Goal: Use online tool/utility: Utilize a website feature to perform a specific function

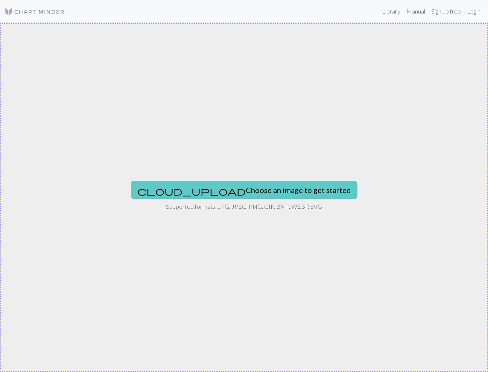
click at [211, 186] on button "cloud_upload Choose an image to get started" at bounding box center [244, 190] width 226 height 18
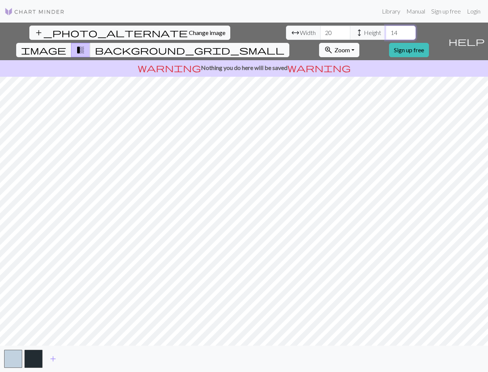
click at [386, 35] on input "14" at bounding box center [401, 33] width 30 height 14
type input "13"
click at [386, 35] on input "13" at bounding box center [401, 33] width 30 height 14
click at [50, 359] on span "add" at bounding box center [53, 359] width 9 height 11
click at [51, 359] on button "button" at bounding box center [54, 359] width 18 height 18
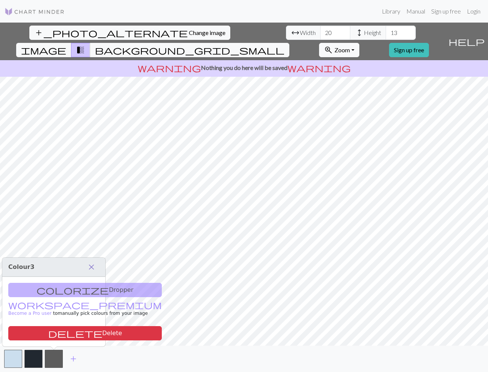
click at [91, 268] on span "close" at bounding box center [91, 267] width 9 height 11
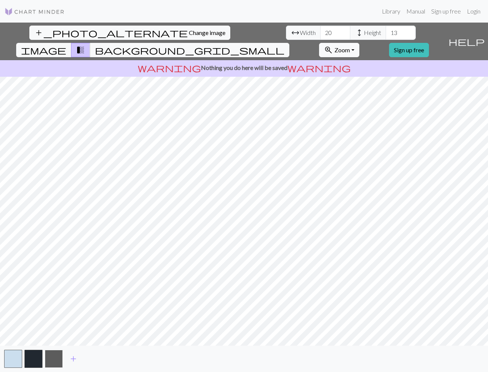
click at [52, 355] on button "button" at bounding box center [54, 359] width 18 height 18
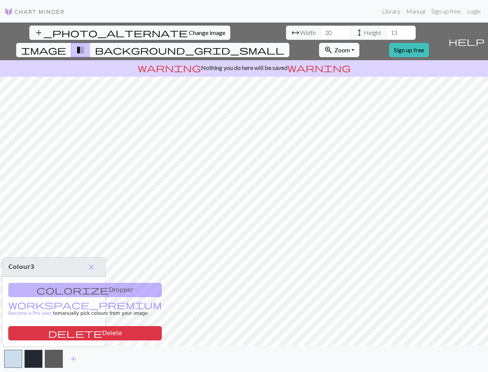
click at [56, 288] on div "colorize Dropper workspace_premium Become a Pro user to manually pick colours f…" at bounding box center [53, 312] width 103 height 70
click at [91, 265] on span "close" at bounding box center [91, 267] width 9 height 11
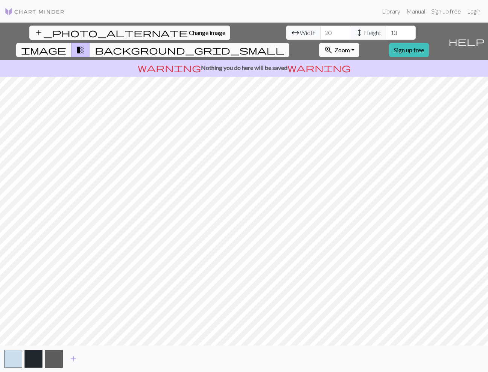
click at [471, 11] on link "Login" at bounding box center [474, 11] width 20 height 15
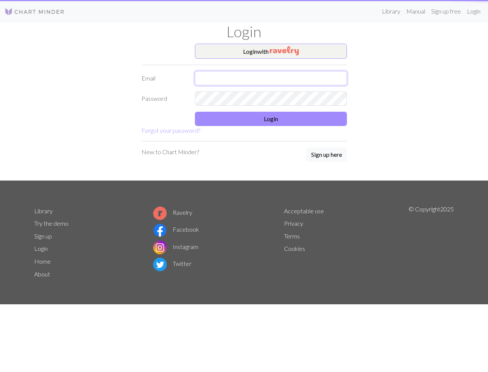
type input "kbaek9798@gmail.com"
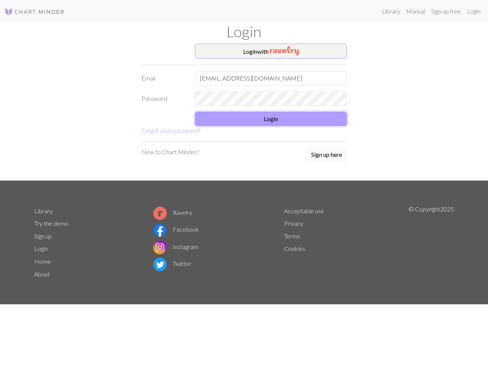
click at [254, 117] on button "Login" at bounding box center [271, 119] width 152 height 14
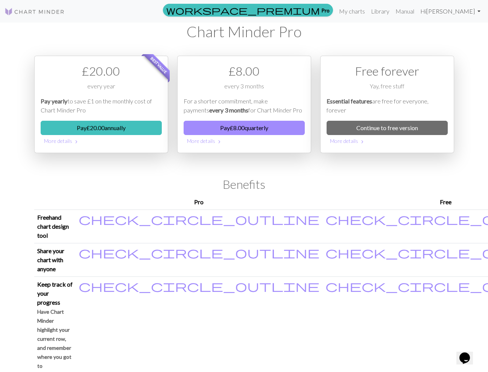
click at [451, 12] on link "Hi Wonny Baek" at bounding box center [450, 11] width 66 height 15
click at [370, 23] on h1 "Chart Minder Pro" at bounding box center [244, 32] width 420 height 18
click at [369, 128] on link "Continue to free version" at bounding box center [387, 128] width 121 height 14
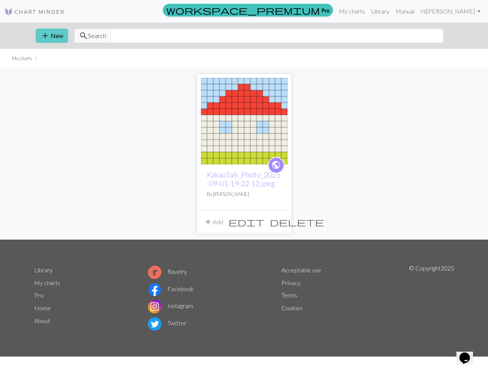
click at [55, 29] on button "add New" at bounding box center [52, 36] width 32 height 14
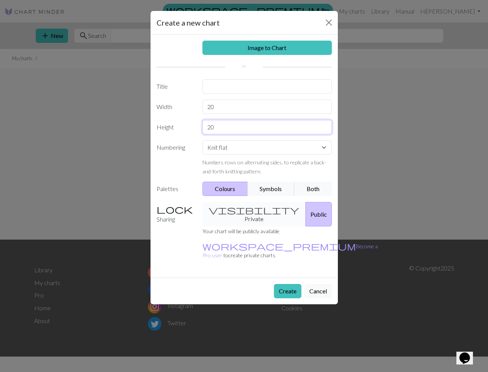
drag, startPoint x: 219, startPoint y: 126, endPoint x: 202, endPoint y: 126, distance: 17.3
click at [202, 126] on div "20" at bounding box center [267, 127] width 138 height 14
type input "13"
click at [288, 284] on button "Create" at bounding box center [287, 291] width 27 height 14
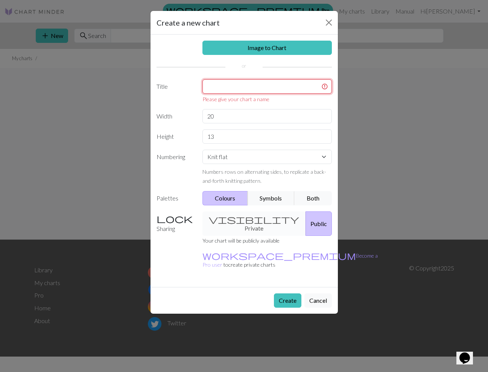
click at [231, 87] on input "text" at bounding box center [266, 86] width 129 height 14
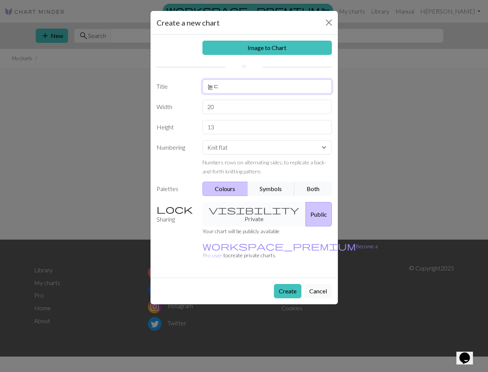
type input "녿"
type input "sheep"
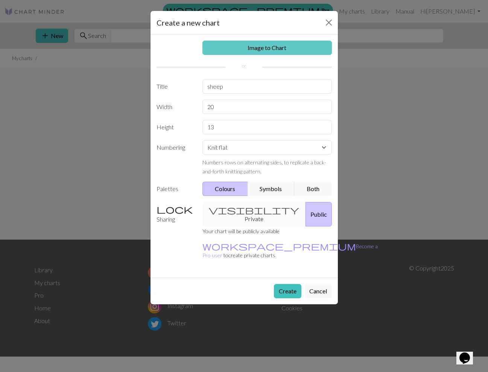
click at [257, 51] on link "Image to Chart" at bounding box center [266, 48] width 129 height 14
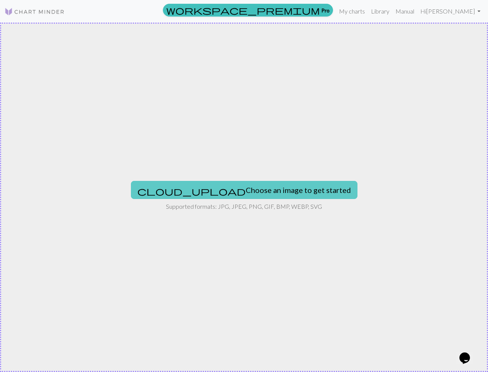
click at [243, 194] on button "cloud_upload Choose an image to get started" at bounding box center [244, 190] width 226 height 18
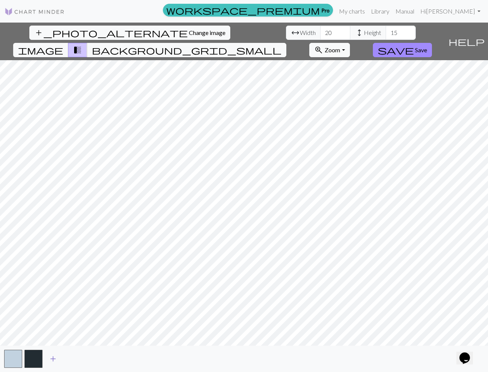
click at [51, 361] on span "add" at bounding box center [53, 359] width 9 height 11
click at [51, 361] on button "button" at bounding box center [54, 359] width 18 height 18
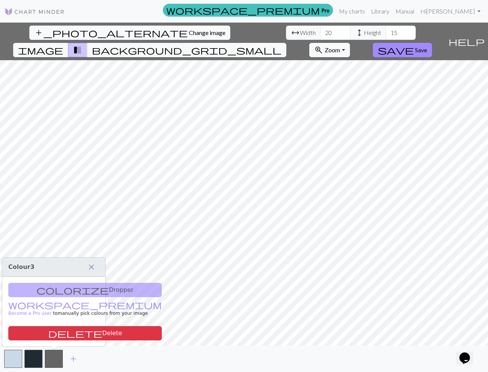
click at [91, 266] on span "close" at bounding box center [91, 267] width 9 height 11
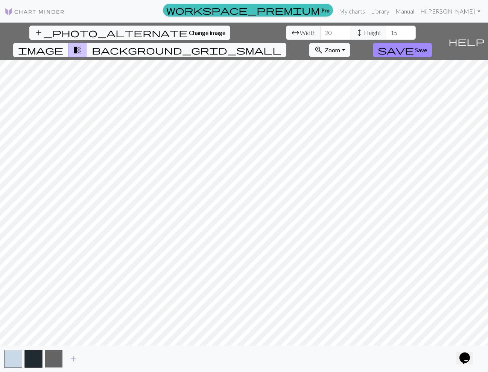
click at [49, 360] on button "button" at bounding box center [54, 359] width 18 height 18
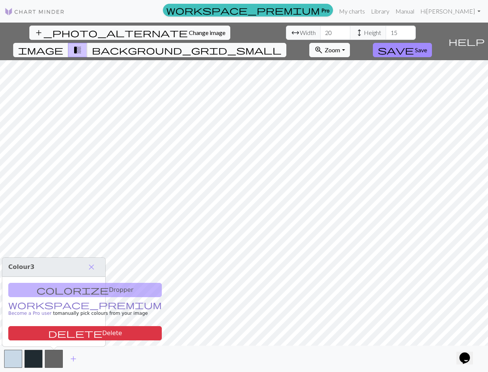
click at [33, 306] on link "workspace_premium Become a Pro user" at bounding box center [84, 309] width 153 height 13
click at [427, 46] on span "Save" at bounding box center [421, 49] width 12 height 7
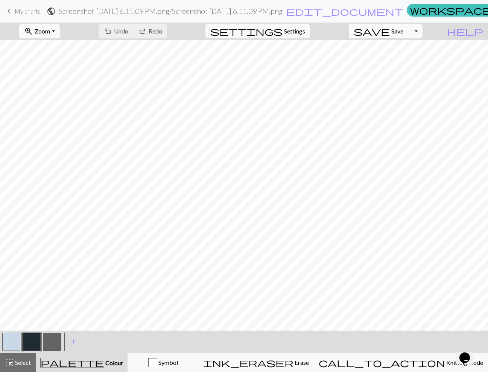
click at [51, 340] on button "button" at bounding box center [52, 342] width 18 height 18
click at [51, 341] on button "button" at bounding box center [52, 342] width 18 height 18
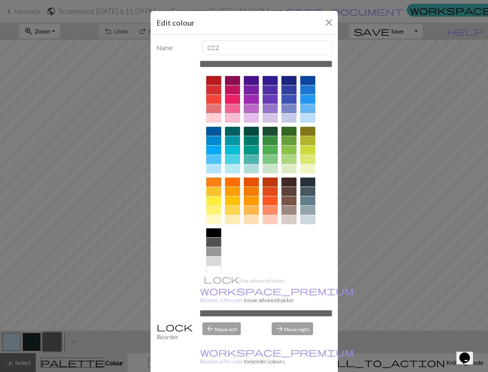
click at [216, 270] on div at bounding box center [213, 270] width 15 height 9
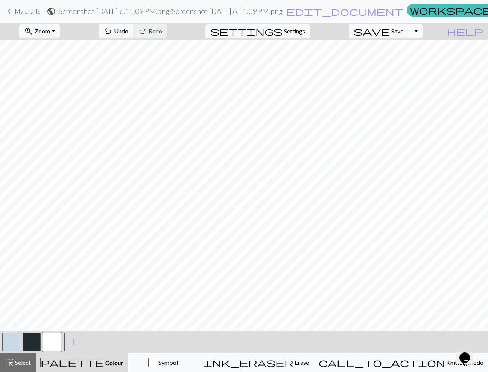
click at [422, 29] on button "Toggle Dropdown" at bounding box center [415, 31] width 14 height 14
click at [422, 32] on button "Toggle Dropdown" at bounding box center [415, 31] width 14 height 14
click at [30, 364] on span "Select" at bounding box center [22, 362] width 17 height 7
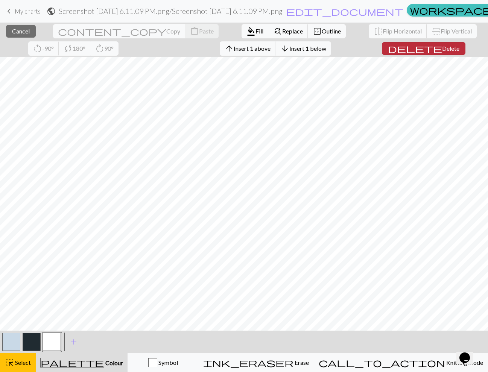
click at [394, 53] on button "delete Delete" at bounding box center [424, 48] width 84 height 13
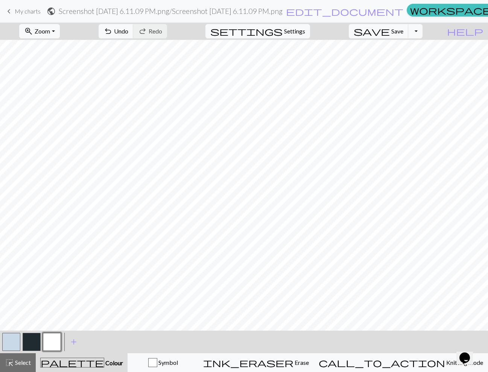
click at [8, 338] on button "button" at bounding box center [11, 342] width 18 height 18
click at [50, 334] on button "button" at bounding box center [52, 342] width 18 height 18
click at [9, 348] on button "button" at bounding box center [11, 342] width 18 height 18
click at [28, 335] on button "button" at bounding box center [32, 342] width 18 height 18
click at [54, 334] on button "button" at bounding box center [52, 342] width 18 height 18
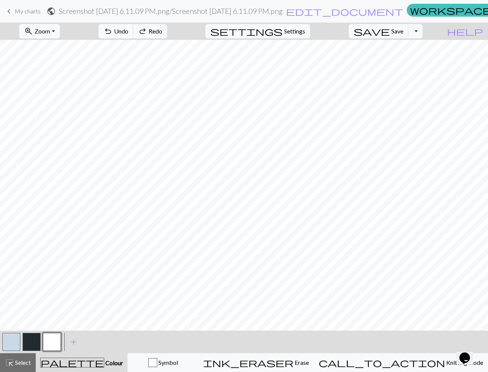
drag, startPoint x: 29, startPoint y: 342, endPoint x: 36, endPoint y: 337, distance: 8.5
click at [29, 342] on button "button" at bounding box center [32, 342] width 18 height 18
click at [4, 339] on button "button" at bounding box center [11, 342] width 18 height 18
click at [51, 341] on button "button" at bounding box center [52, 342] width 18 height 18
click at [12, 342] on button "button" at bounding box center [11, 342] width 18 height 18
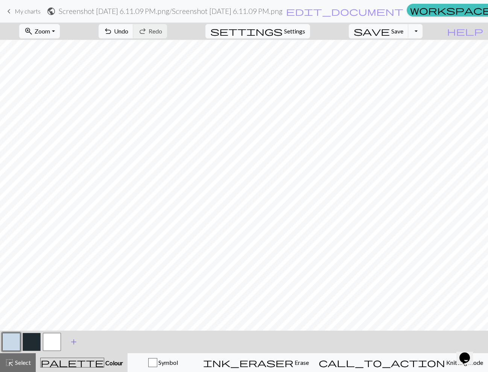
click at [73, 344] on span "add" at bounding box center [73, 342] width 9 height 11
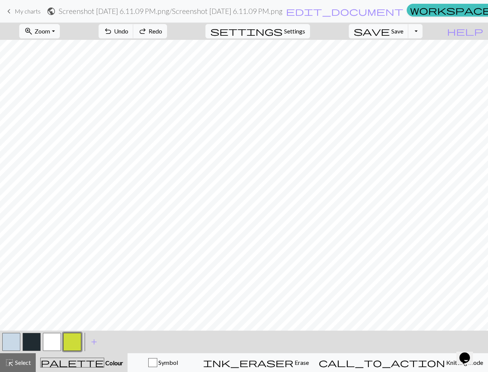
click at [46, 343] on button "button" at bounding box center [52, 342] width 18 height 18
click at [403, 34] on span "Save" at bounding box center [397, 30] width 12 height 7
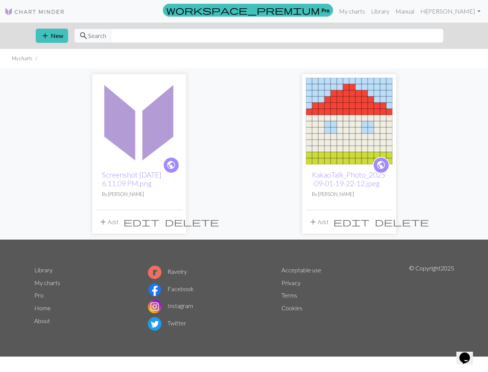
click at [127, 149] on img at bounding box center [139, 121] width 87 height 87
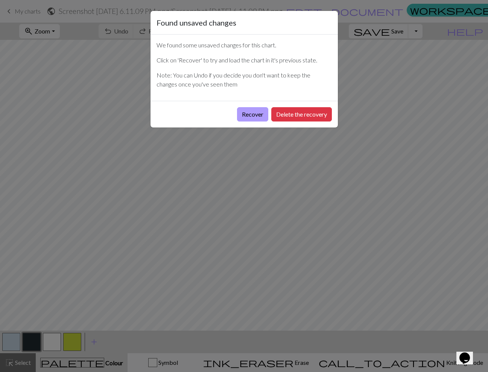
click at [251, 117] on button "Recover" at bounding box center [252, 114] width 31 height 14
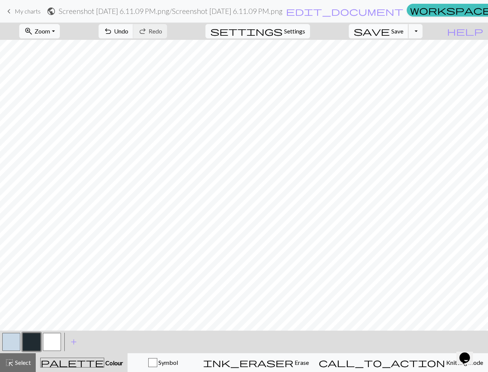
click at [403, 32] on span "Save" at bounding box center [397, 30] width 12 height 7
click at [422, 31] on button "Toggle Dropdown" at bounding box center [415, 31] width 14 height 14
click at [412, 57] on button "save_alt Download" at bounding box center [360, 60] width 124 height 12
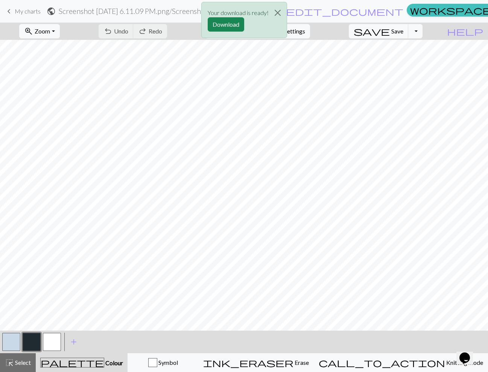
drag, startPoint x: 50, startPoint y: 339, endPoint x: 56, endPoint y: 333, distance: 8.5
click at [50, 339] on button "button" at bounding box center [52, 342] width 18 height 18
click at [9, 340] on button "button" at bounding box center [11, 342] width 18 height 18
click at [277, 12] on button "Close" at bounding box center [278, 12] width 18 height 21
